Goal: Transaction & Acquisition: Purchase product/service

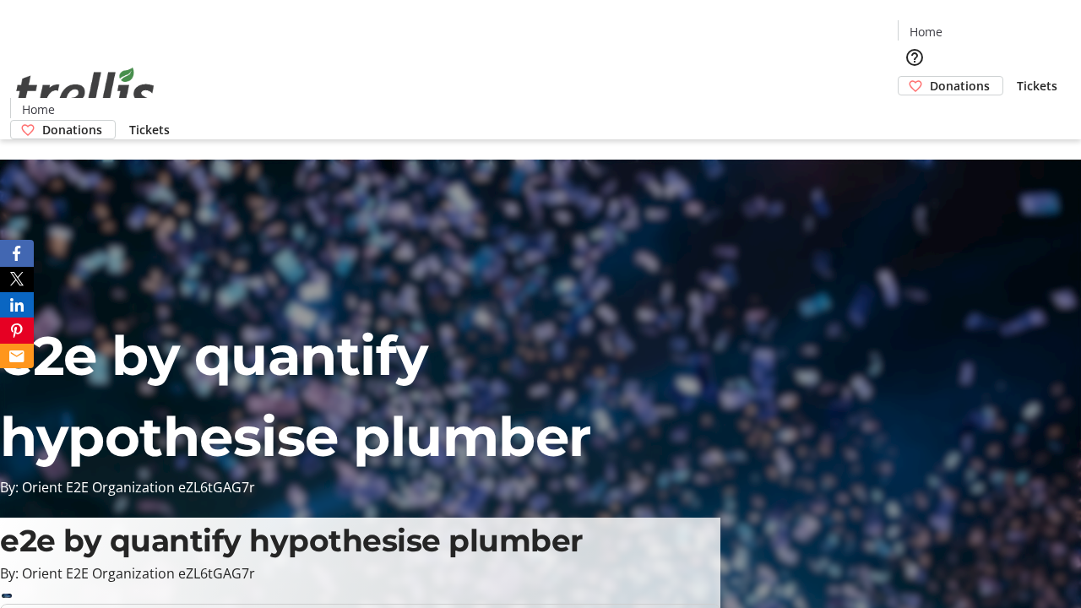
click at [1017, 77] on span "Tickets" at bounding box center [1037, 86] width 41 height 18
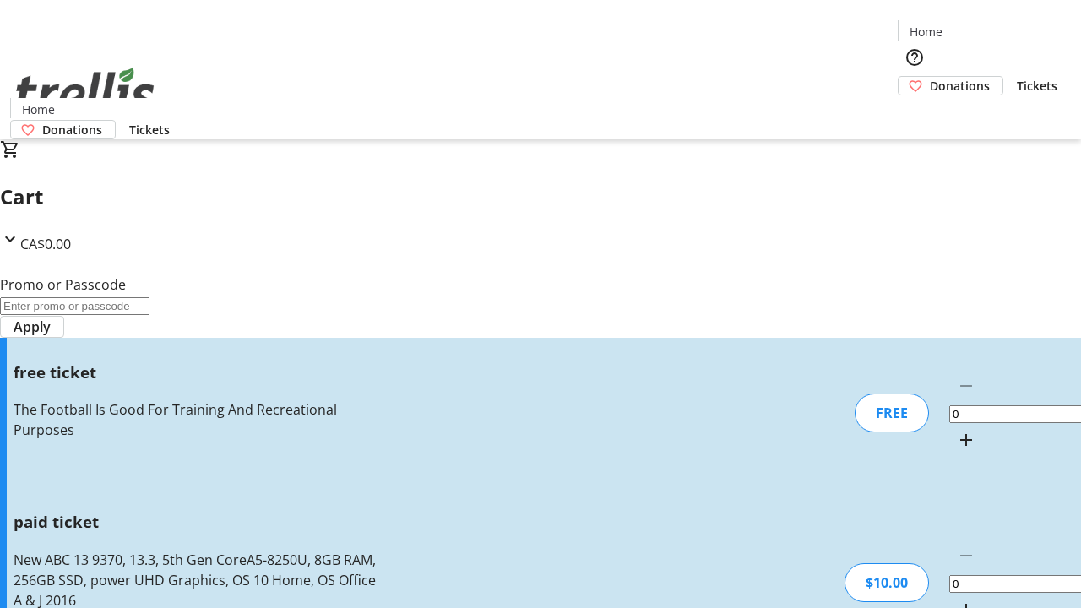
click at [956, 600] on mat-icon "Increment by one" at bounding box center [966, 610] width 20 height 20
type input "1"
